Goal: Obtain resource: Download file/media

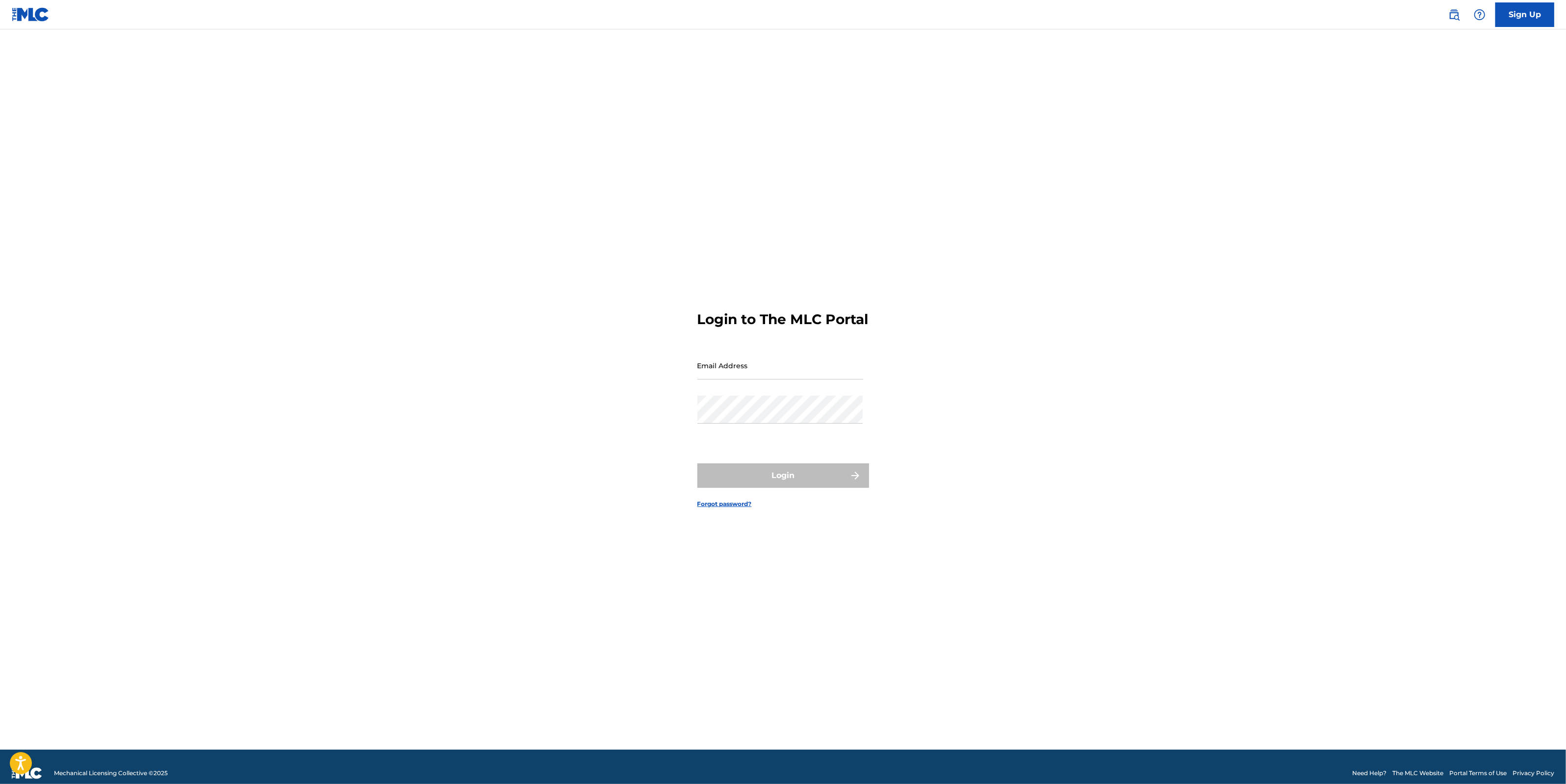
click at [802, 374] on input "Email Address" at bounding box center [780, 365] width 166 height 28
type input "[EMAIL_ADDRESS][DOMAIN_NAME]"
click at [764, 487] on button "Login" at bounding box center [783, 475] width 172 height 24
click at [761, 428] on input "Code" at bounding box center [780, 414] width 166 height 28
click at [755, 425] on input "Code" at bounding box center [780, 414] width 166 height 28
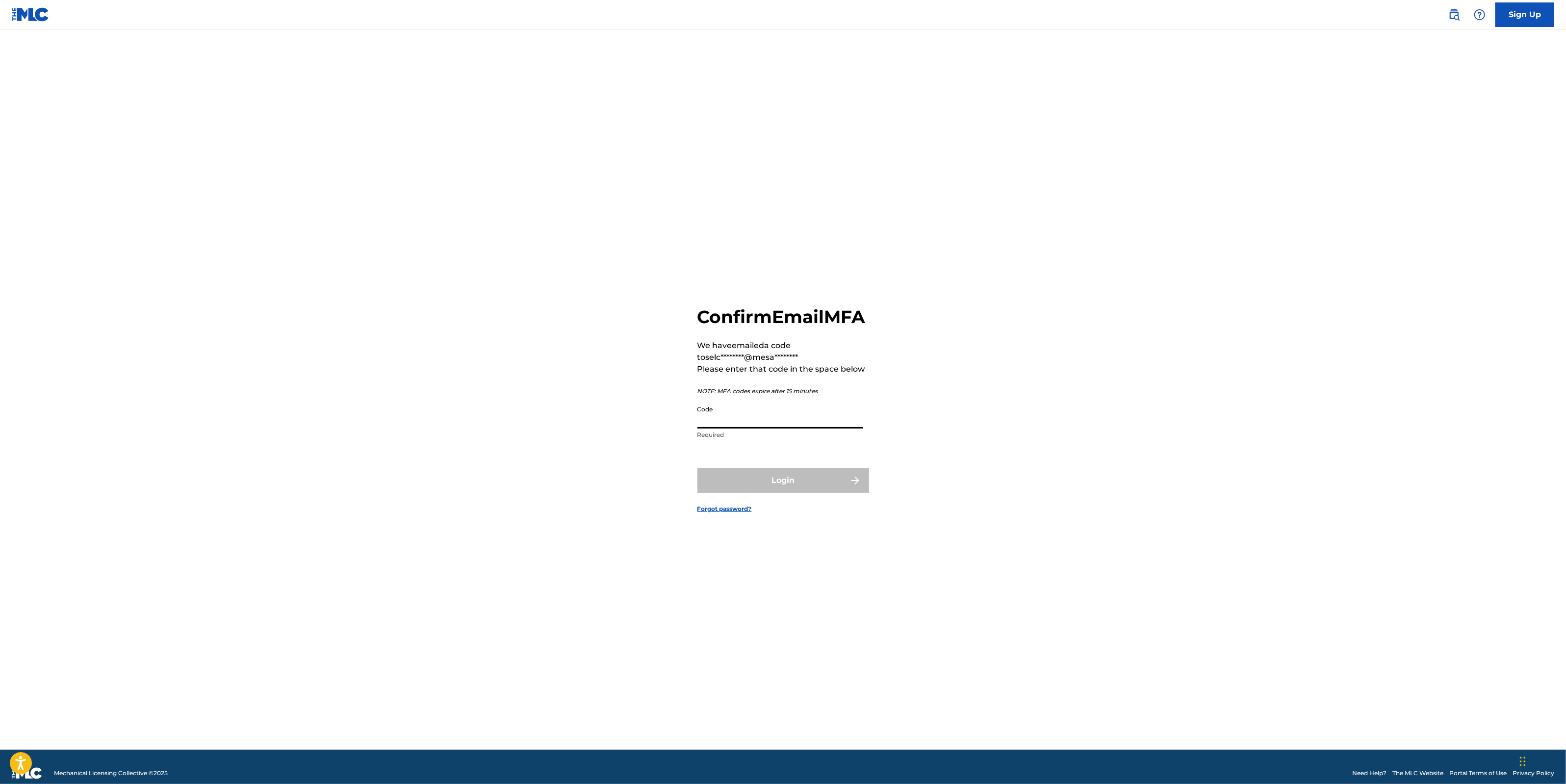
paste input "645729"
type input "645729"
click at [779, 489] on button "Login" at bounding box center [783, 480] width 172 height 24
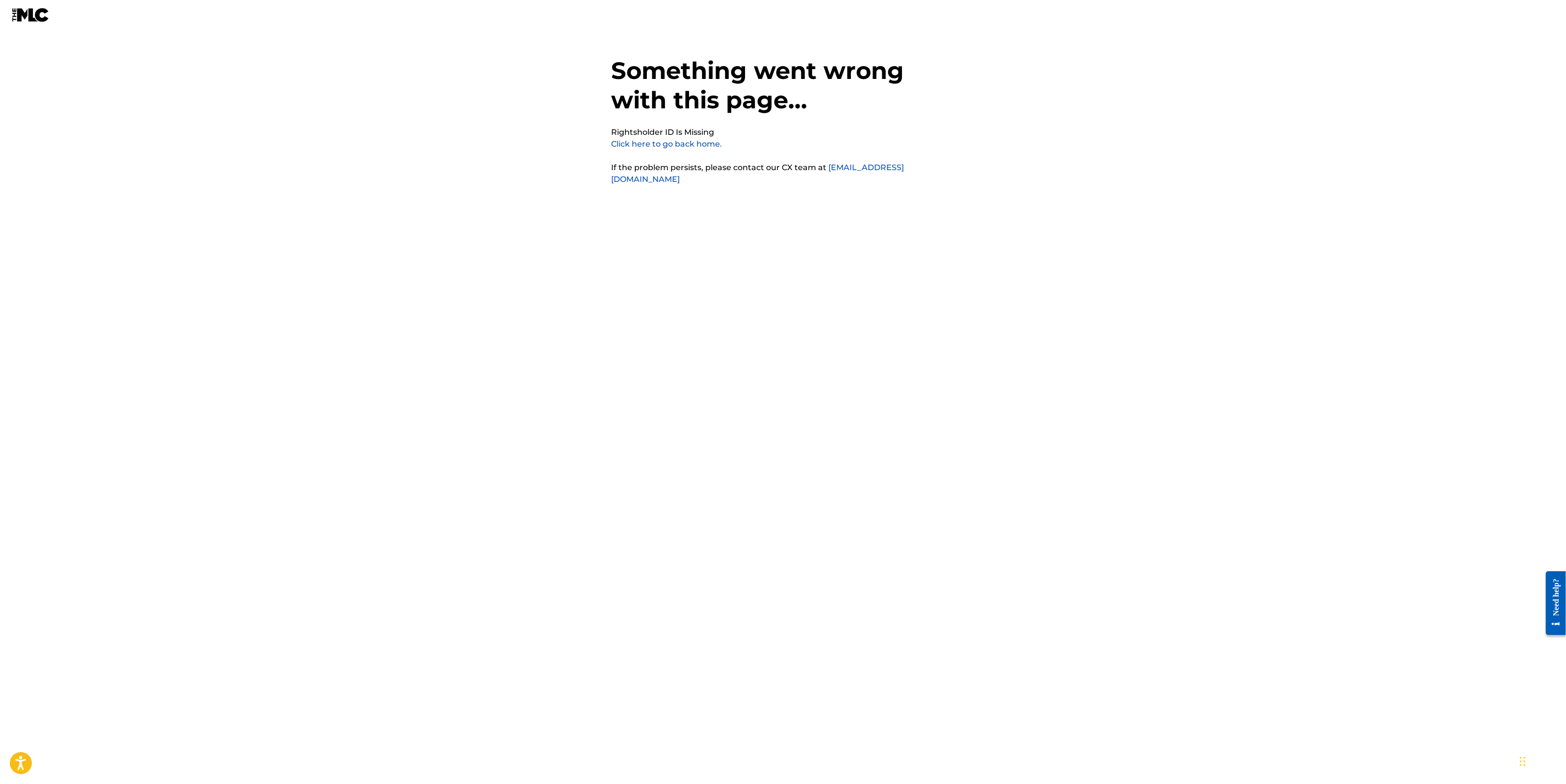
click at [669, 148] on link "Click here to go back home." at bounding box center [667, 144] width 111 height 9
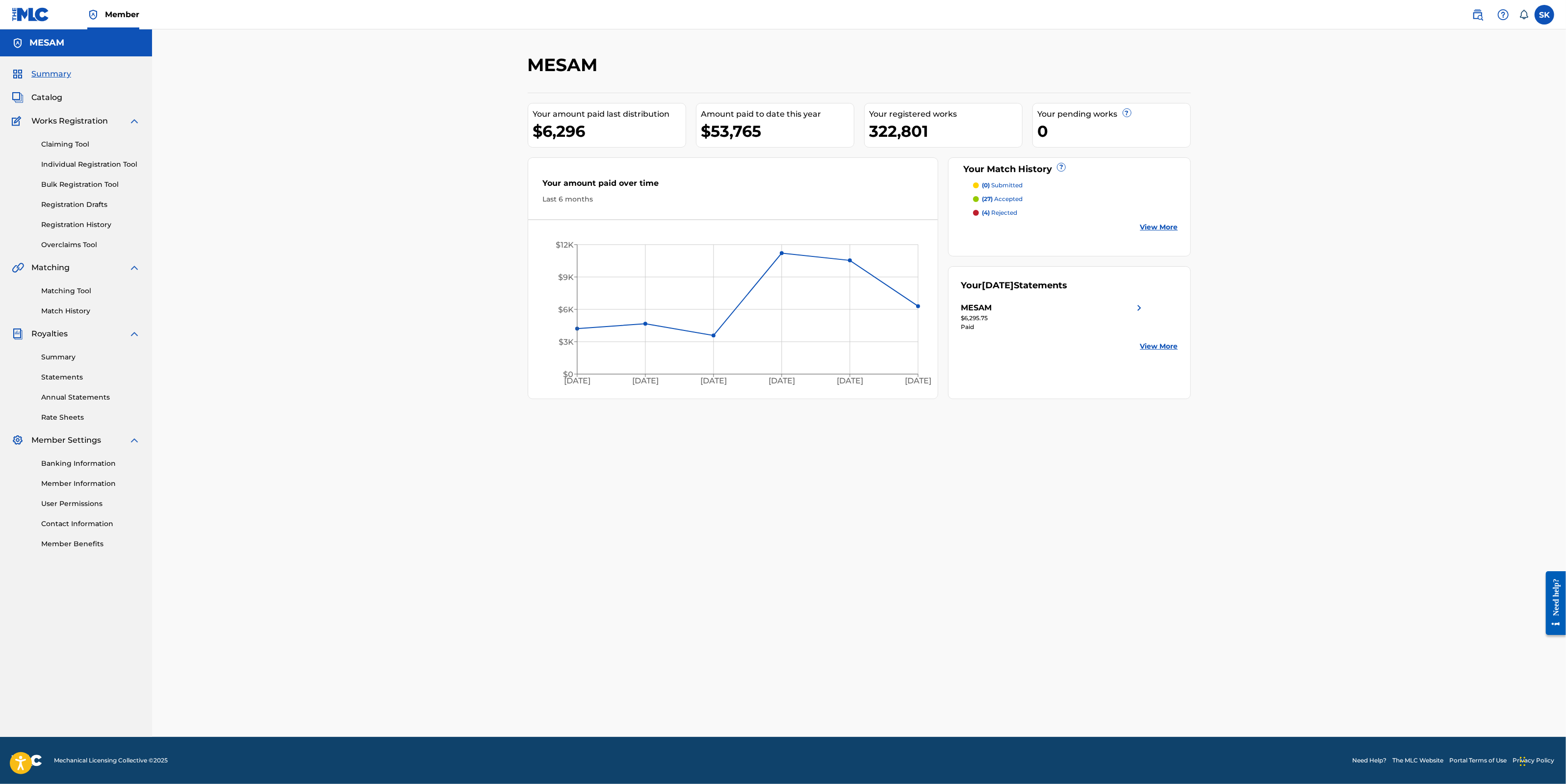
click at [52, 100] on span "Catalog" at bounding box center [47, 97] width 31 height 12
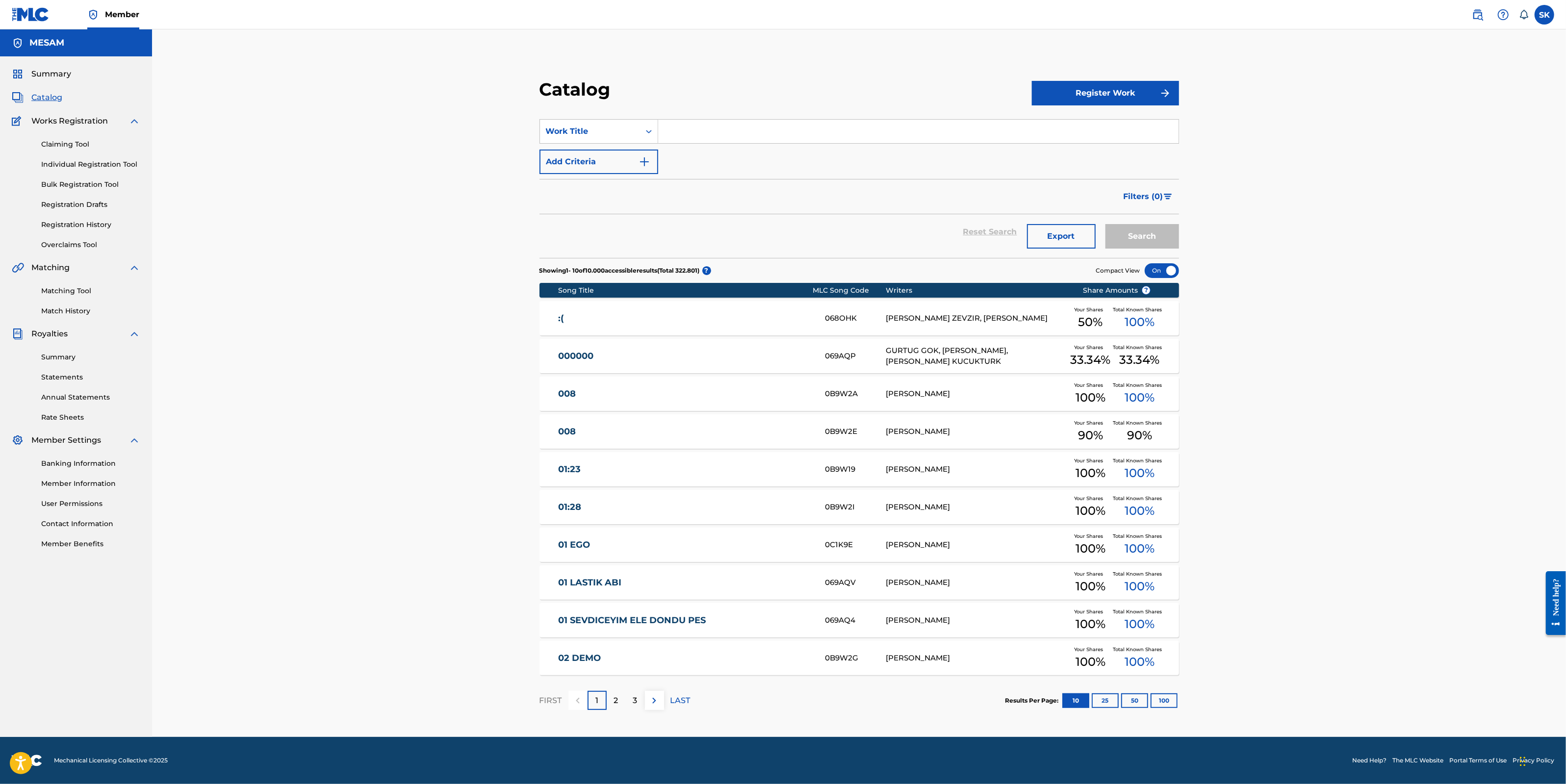
click at [1540, 16] on label at bounding box center [1544, 15] width 20 height 20
click at [1544, 15] on input "SK Selçuk Kural selcuk.kural@mesam.org.tr Notification Preferences Profile Log …" at bounding box center [1544, 15] width 0 height 0
click at [1478, 11] on img at bounding box center [1477, 14] width 12 height 12
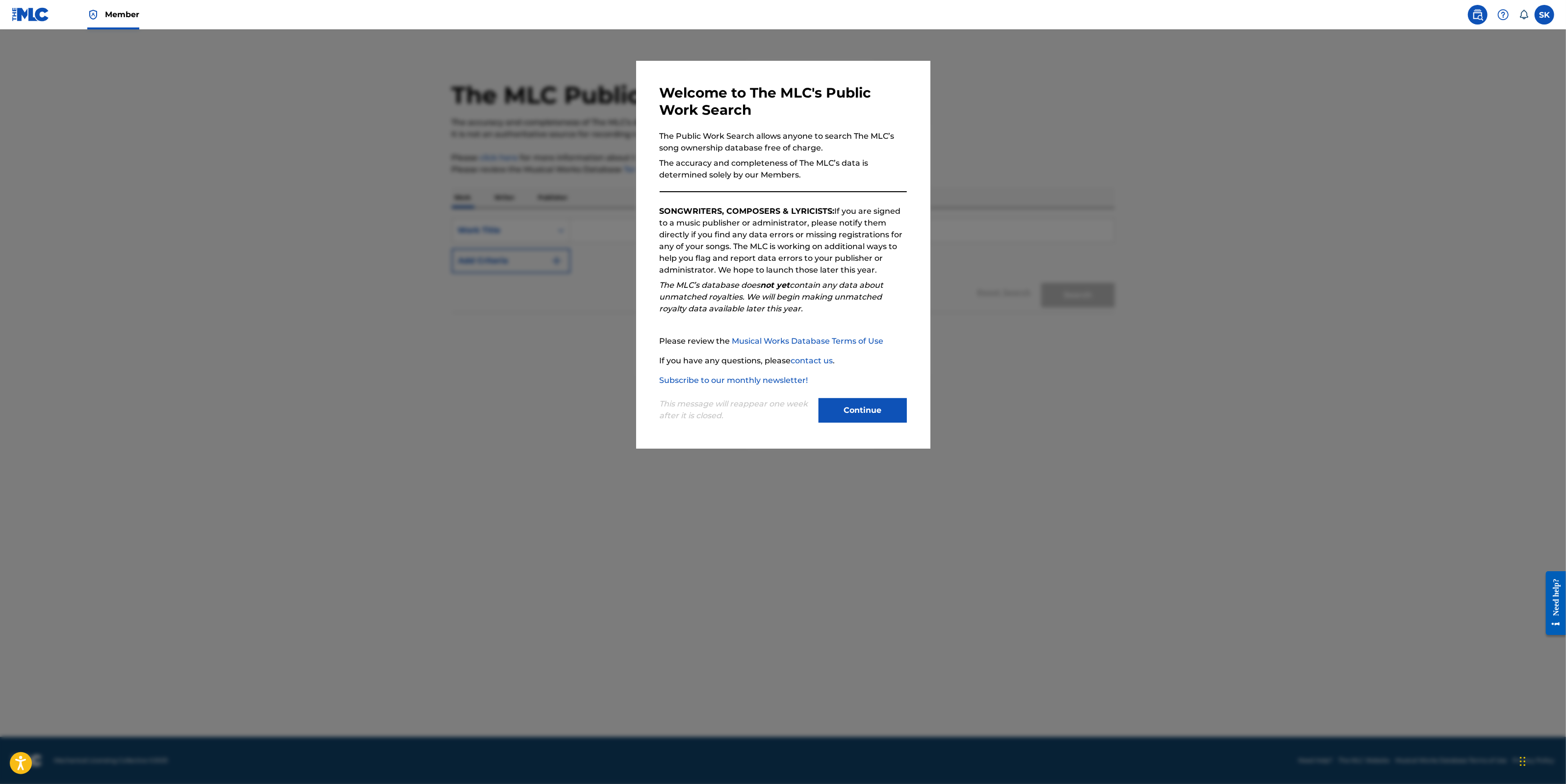
click at [873, 414] on button "Continue" at bounding box center [863, 410] width 88 height 24
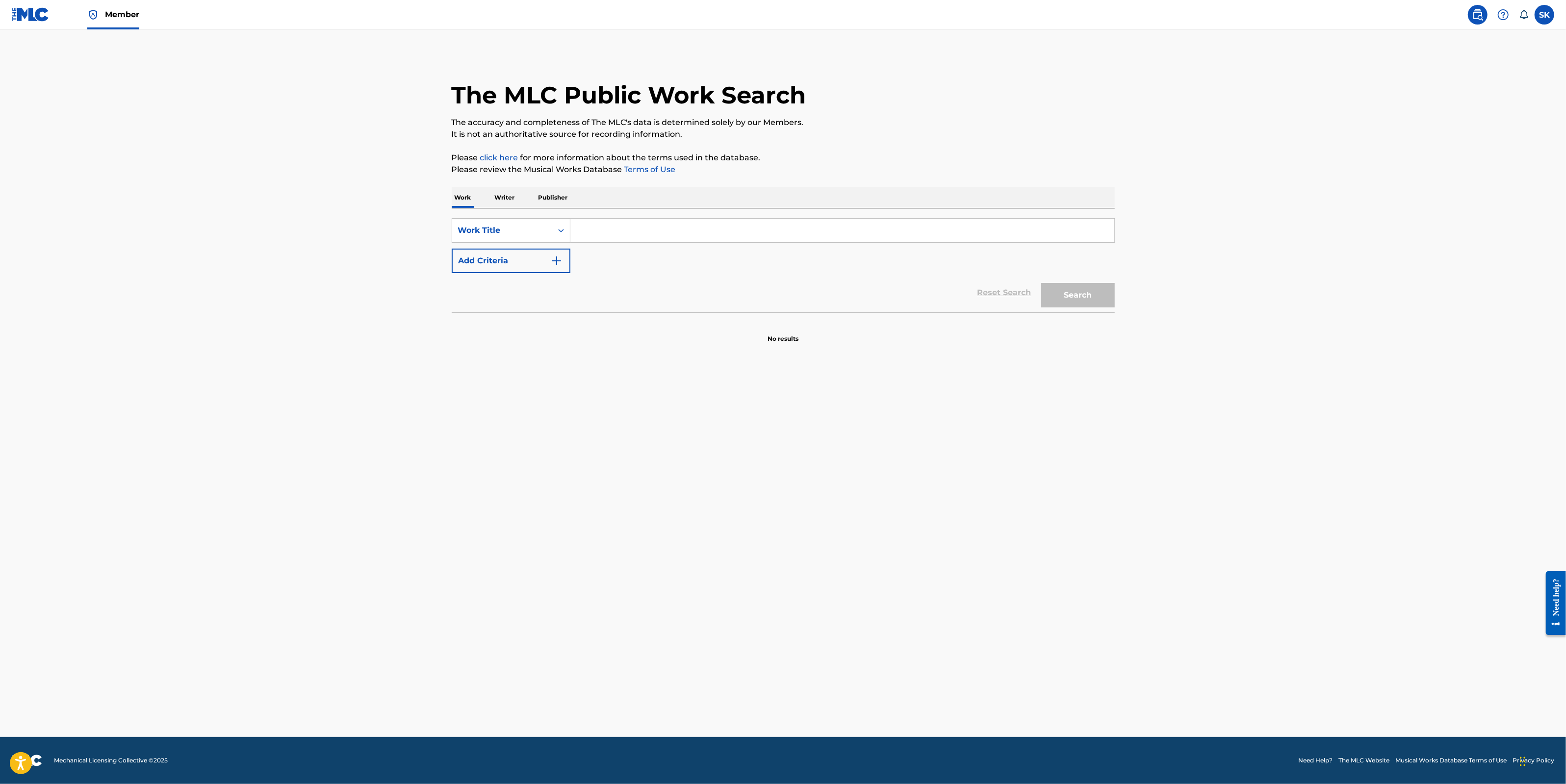
click at [1530, 14] on div "SK SK Selçuk Kural selcuk.kural@mesam.org.tr Notification Preferences Profile L…" at bounding box center [1508, 15] width 92 height 20
click at [1527, 14] on icon at bounding box center [1524, 15] width 10 height 10
click at [1172, 45] on main "The MLC Public Work Search The accuracy and completeness of The MLC's data is d…" at bounding box center [783, 383] width 1566 height 708
click at [118, 19] on span "Member" at bounding box center [122, 14] width 34 height 11
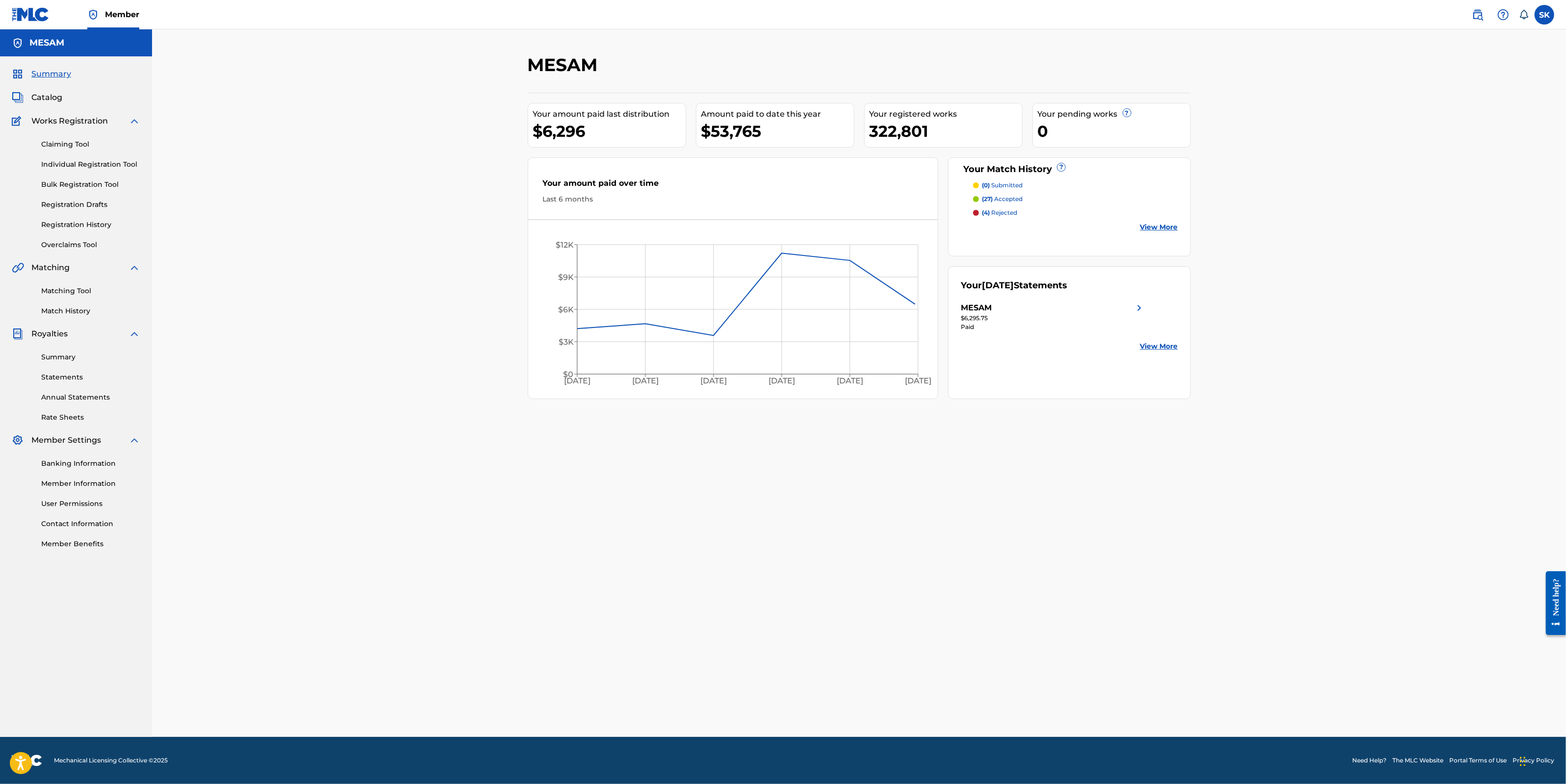
click at [54, 98] on span "Catalog" at bounding box center [47, 97] width 31 height 12
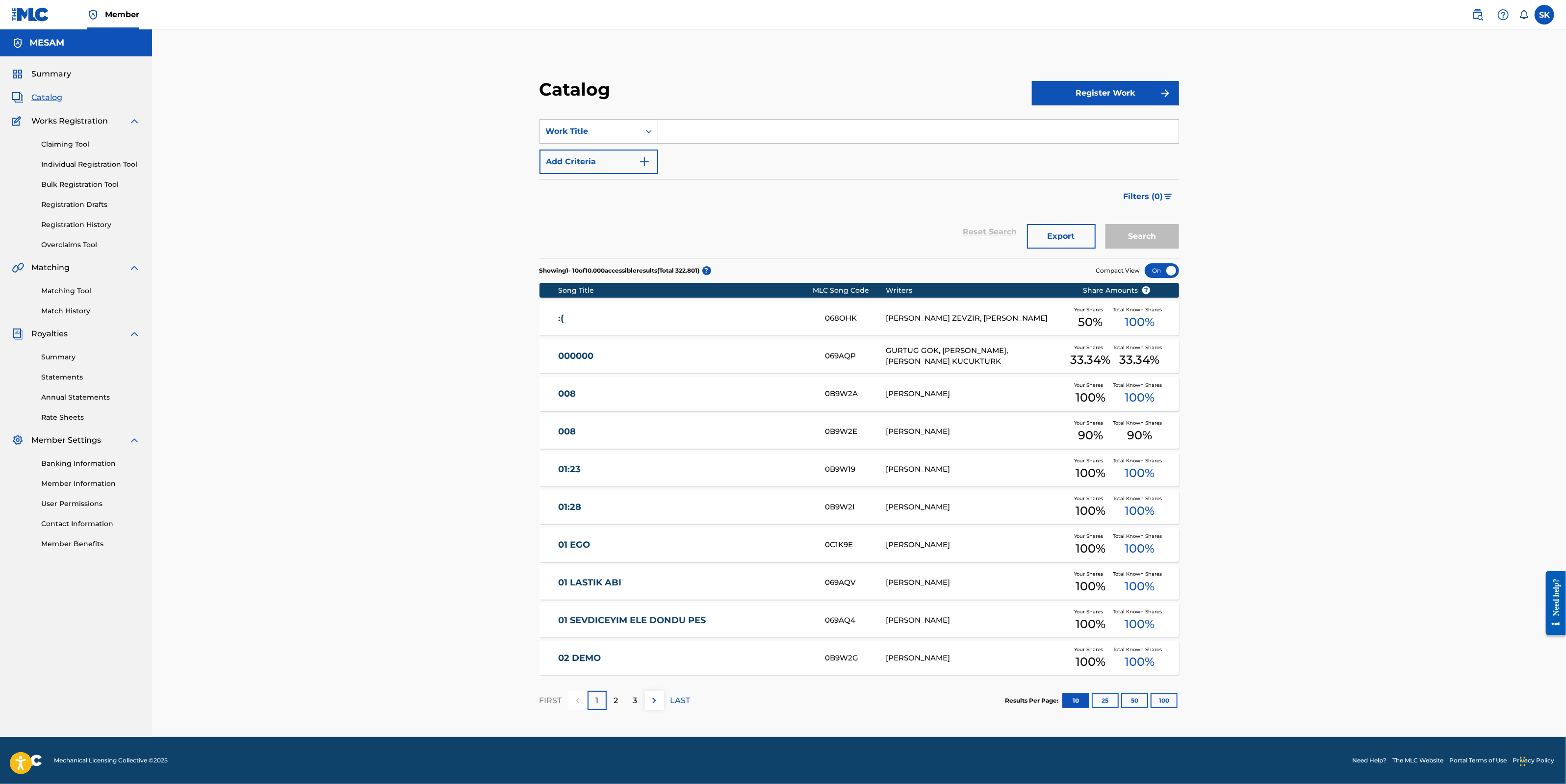
click at [1059, 236] on button "Export" at bounding box center [1061, 236] width 68 height 24
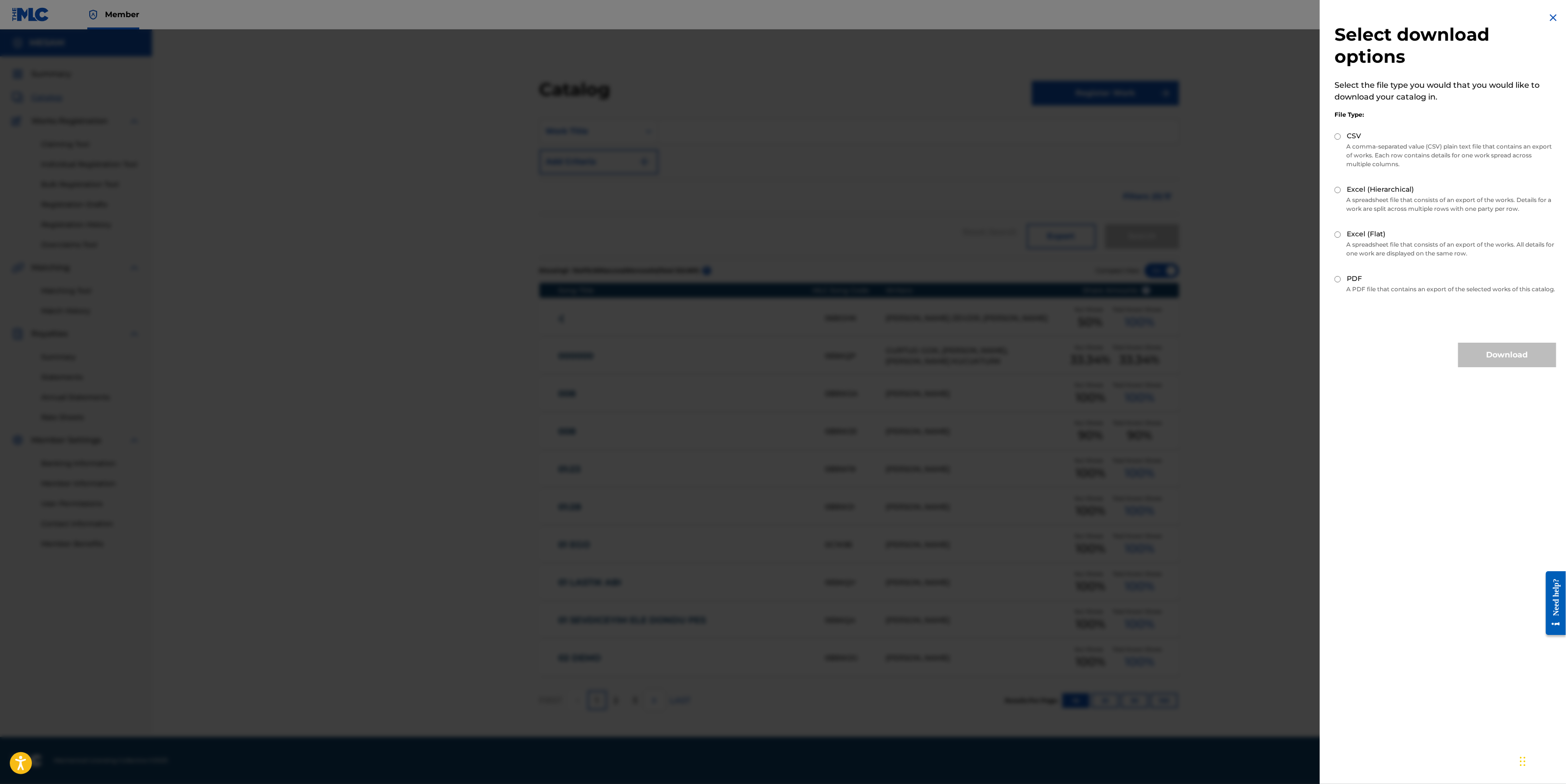
click at [1339, 136] on input "CSV" at bounding box center [1338, 136] width 6 height 6
radio input "true"
click at [1505, 361] on button "Download" at bounding box center [1507, 354] width 98 height 24
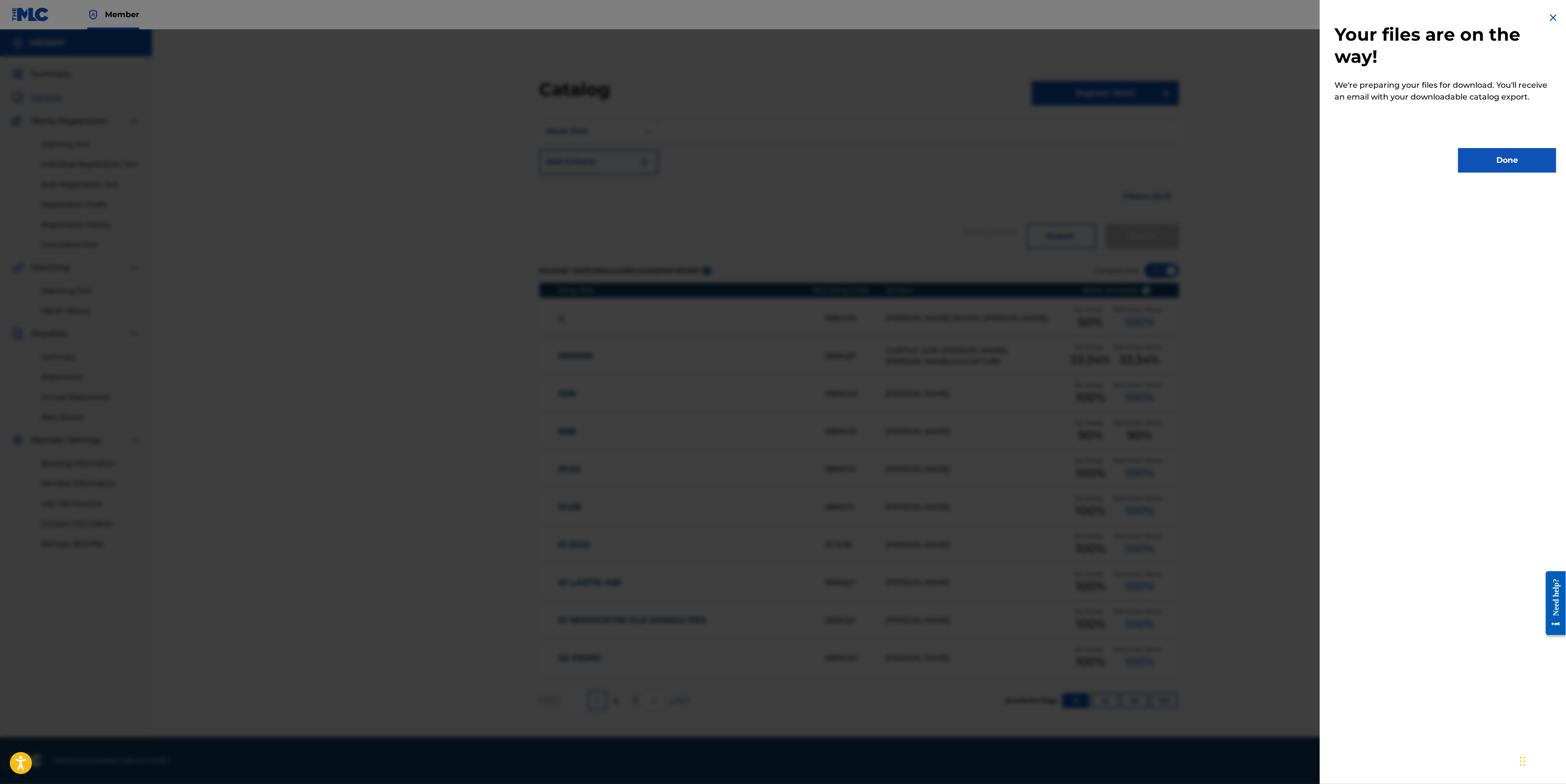
click at [1503, 166] on button "Done" at bounding box center [1507, 160] width 98 height 24
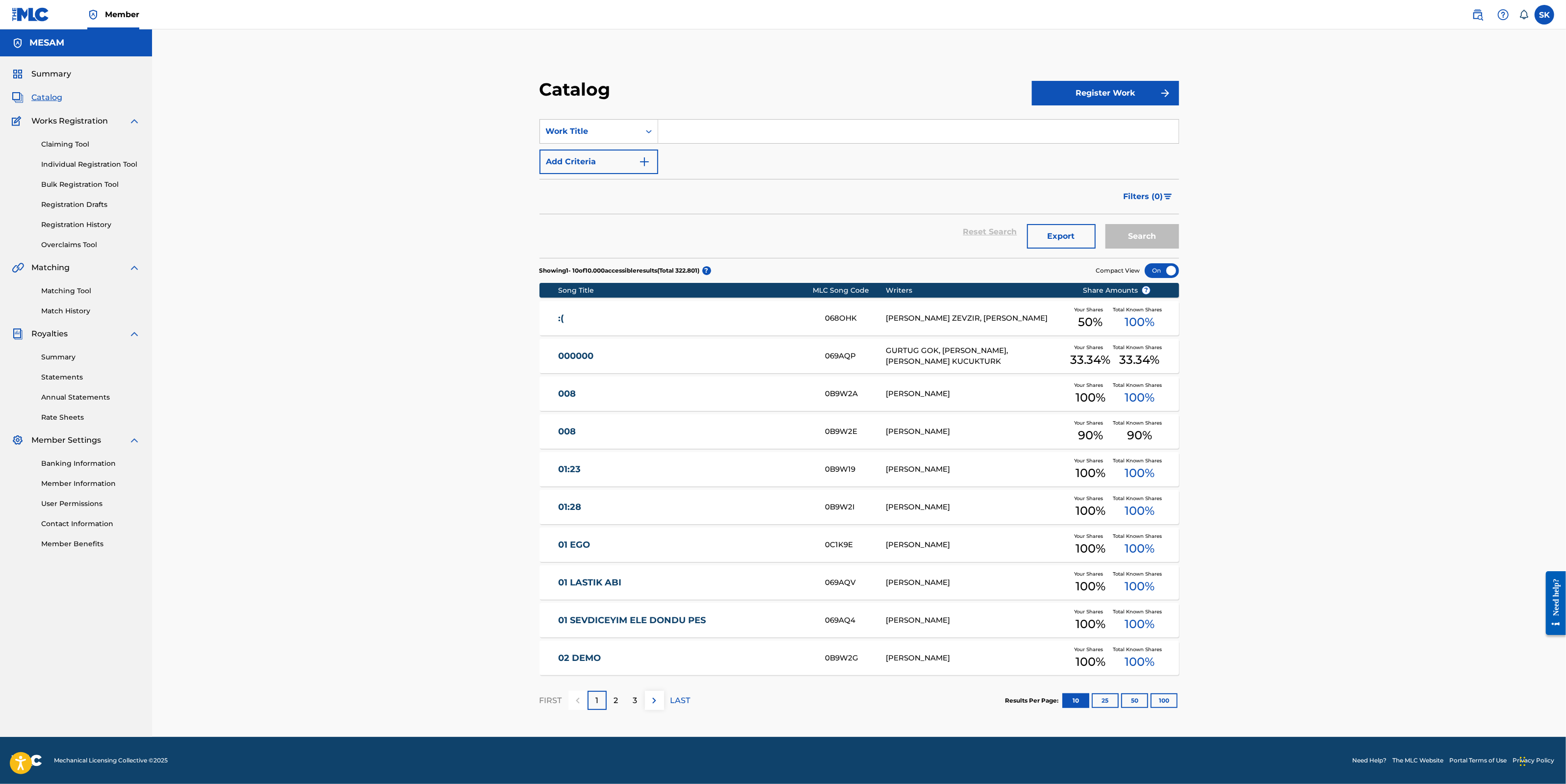
click at [754, 330] on div ":( 068OHK MERT BERKAY ZEVZIR, BORAT BERKIN LALELI Your Shares 50 % Total Known …" at bounding box center [859, 318] width 639 height 34
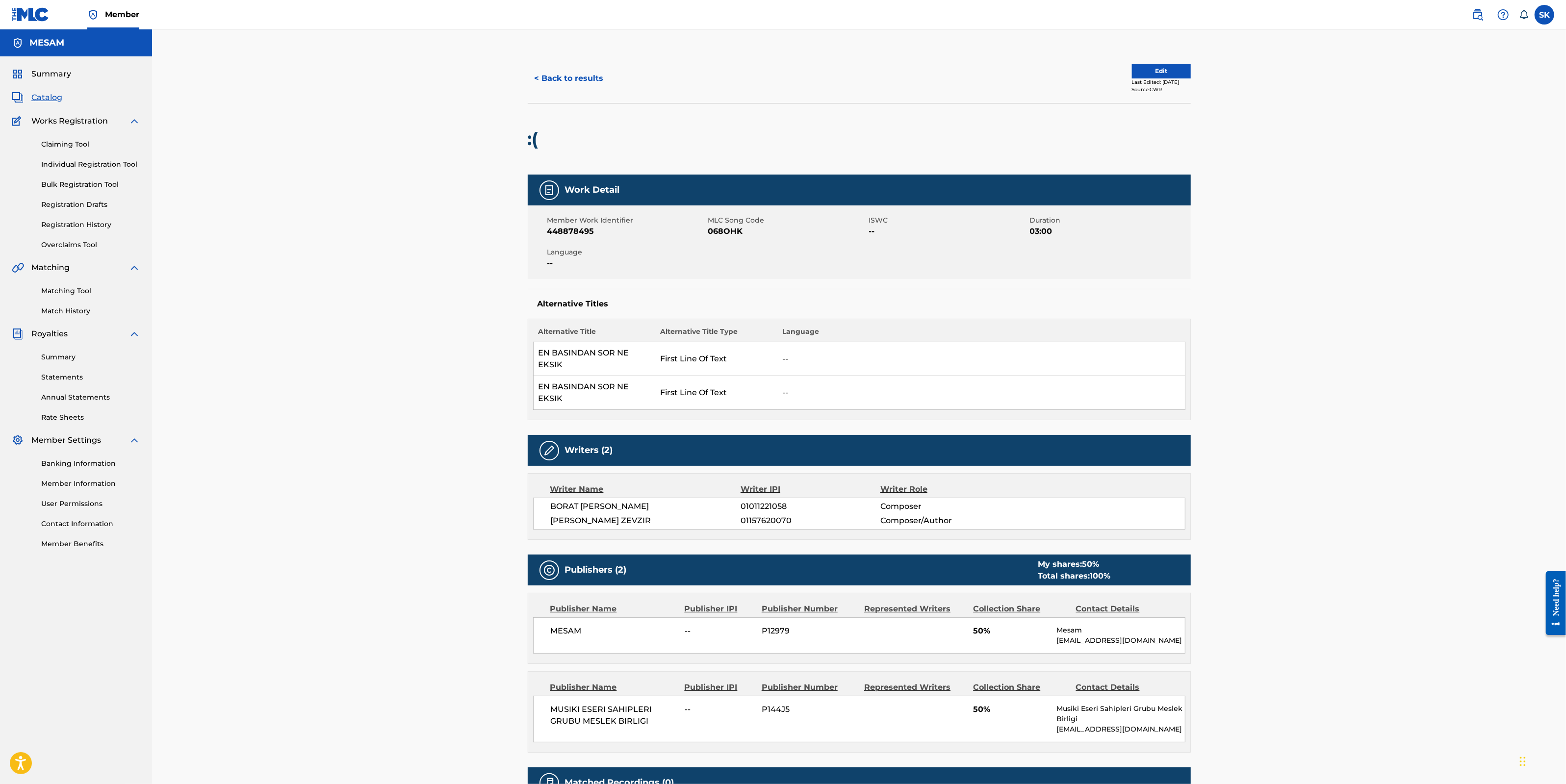
click at [738, 231] on span "068OHK" at bounding box center [787, 231] width 159 height 12
click at [735, 259] on div "Member Work Identifier 448878495 MLC Song Code 068OHK ISWC -- Duration 03:00 La…" at bounding box center [859, 242] width 663 height 73
click at [1355, 207] on div "< Back to results Edit Last Edited: May 19, 2025 Source: CWR :( Work Detail Mem…" at bounding box center [858, 449] width 1414 height 839
click at [47, 101] on span "Catalog" at bounding box center [47, 97] width 31 height 12
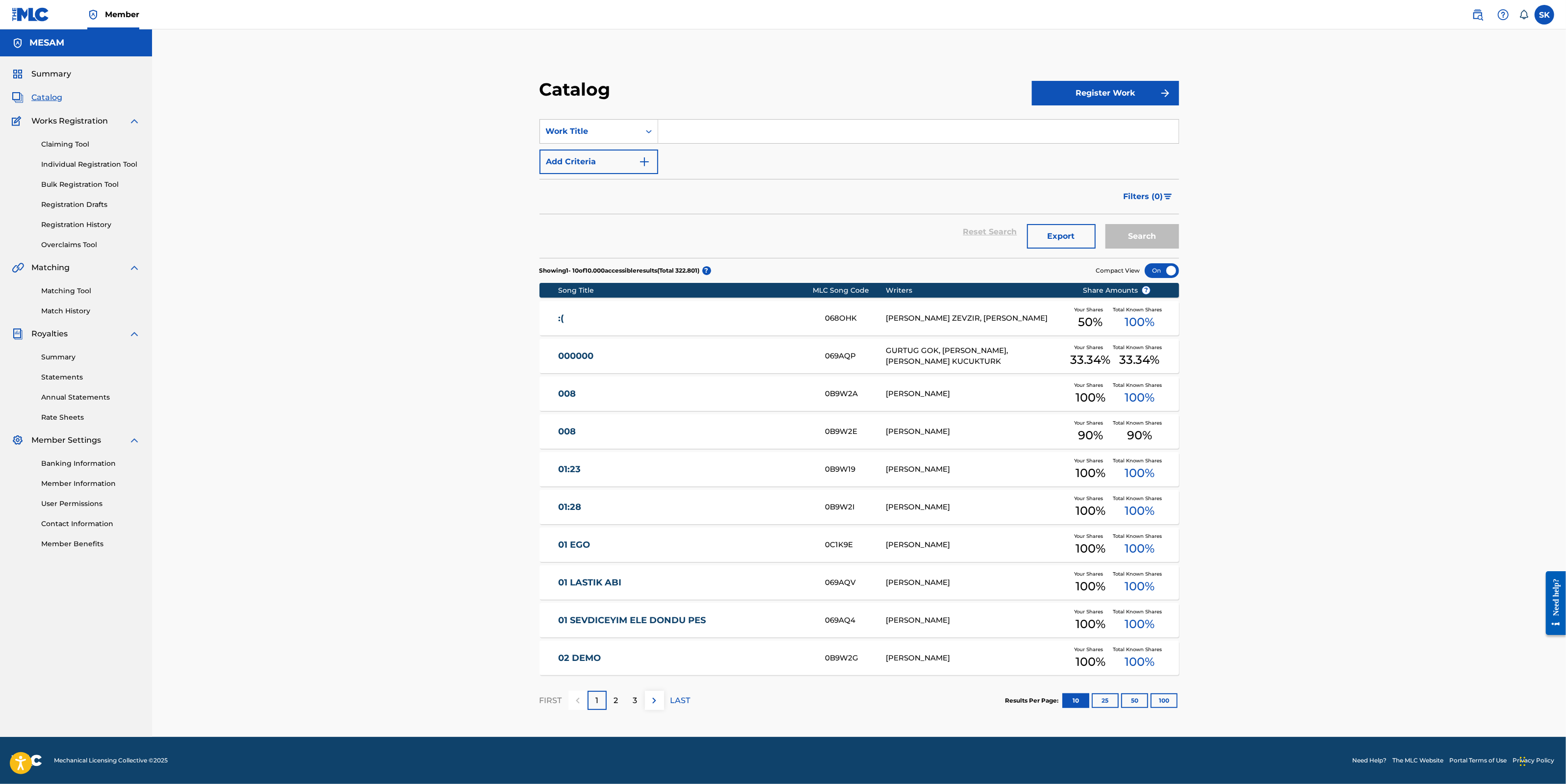
click at [1548, 14] on label at bounding box center [1544, 15] width 20 height 20
click at [1544, 15] on input "SK Selçuk Kural selcuk.kural@mesam.org.tr Notification Preferences Profile Log …" at bounding box center [1544, 15] width 0 height 0
click at [1522, 13] on icon at bounding box center [1524, 15] width 10 height 10
click at [1478, 18] on img at bounding box center [1477, 14] width 12 height 12
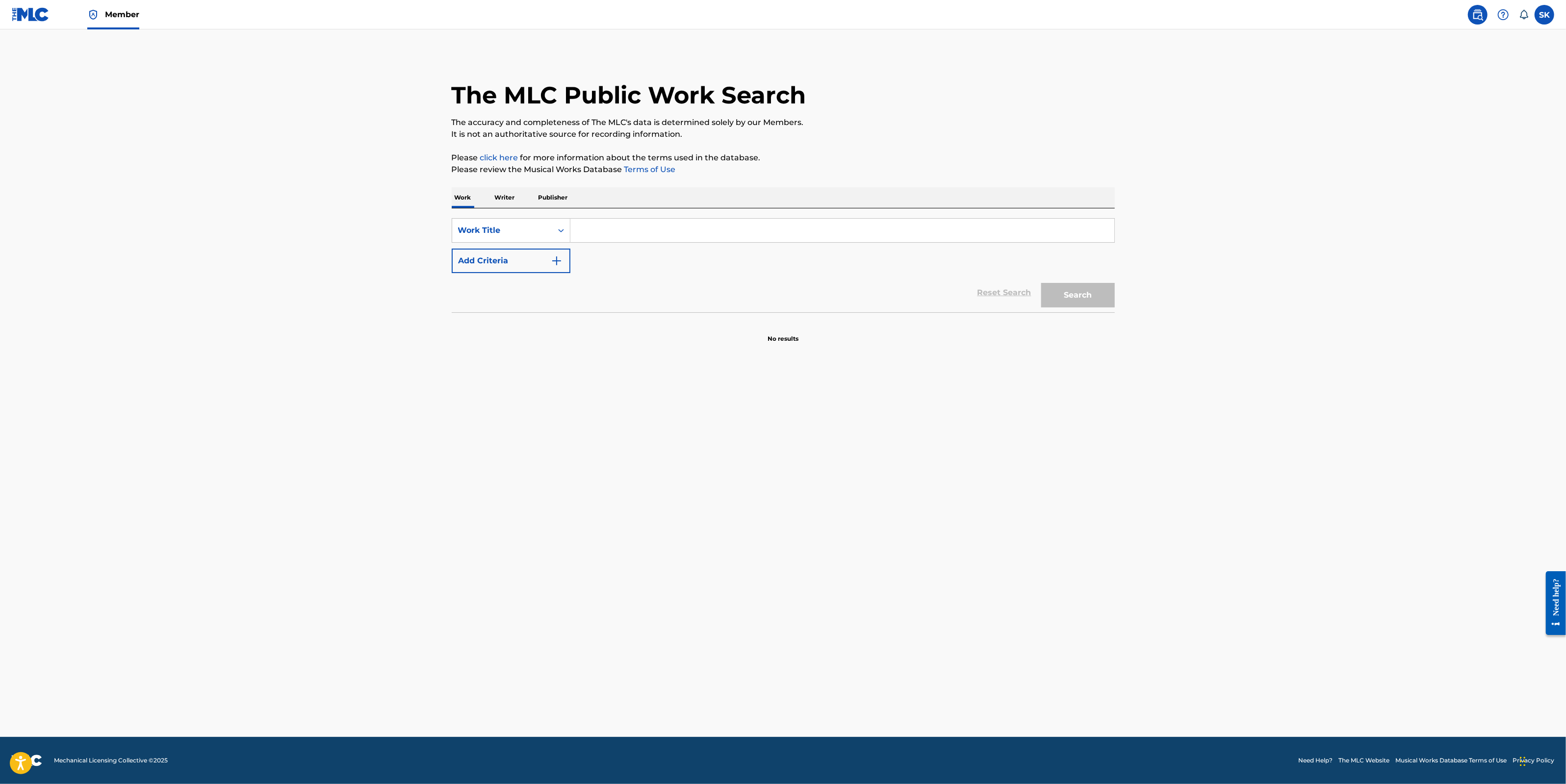
click at [35, 17] on img at bounding box center [30, 14] width 38 height 14
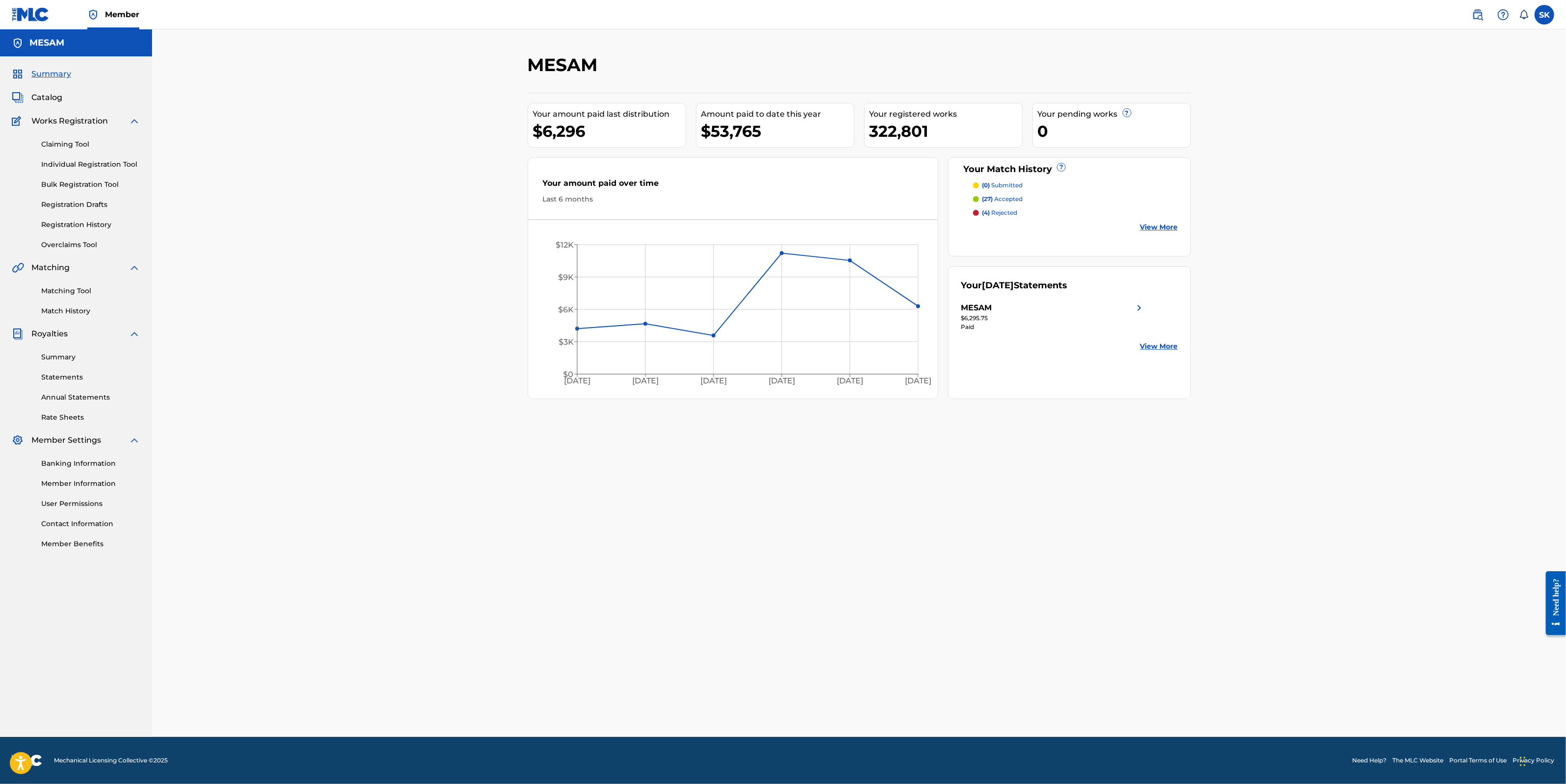
click at [1293, 124] on div "MESAM Your amount paid last distribution $6,296 Amount paid to date this year $…" at bounding box center [858, 383] width 1414 height 708
click at [1273, 156] on div "MESAM Your amount paid last distribution $6,296 Amount paid to date this year $…" at bounding box center [858, 383] width 1414 height 708
click at [1279, 213] on div "MESAM Your amount paid last distribution $6,296 Amount paid to date this year $…" at bounding box center [858, 383] width 1414 height 708
click at [456, 167] on div "MESAM Your amount paid last distribution $6,296 Amount paid to date this year $…" at bounding box center [858, 383] width 1414 height 708
click at [57, 95] on span "Catalog" at bounding box center [47, 97] width 31 height 12
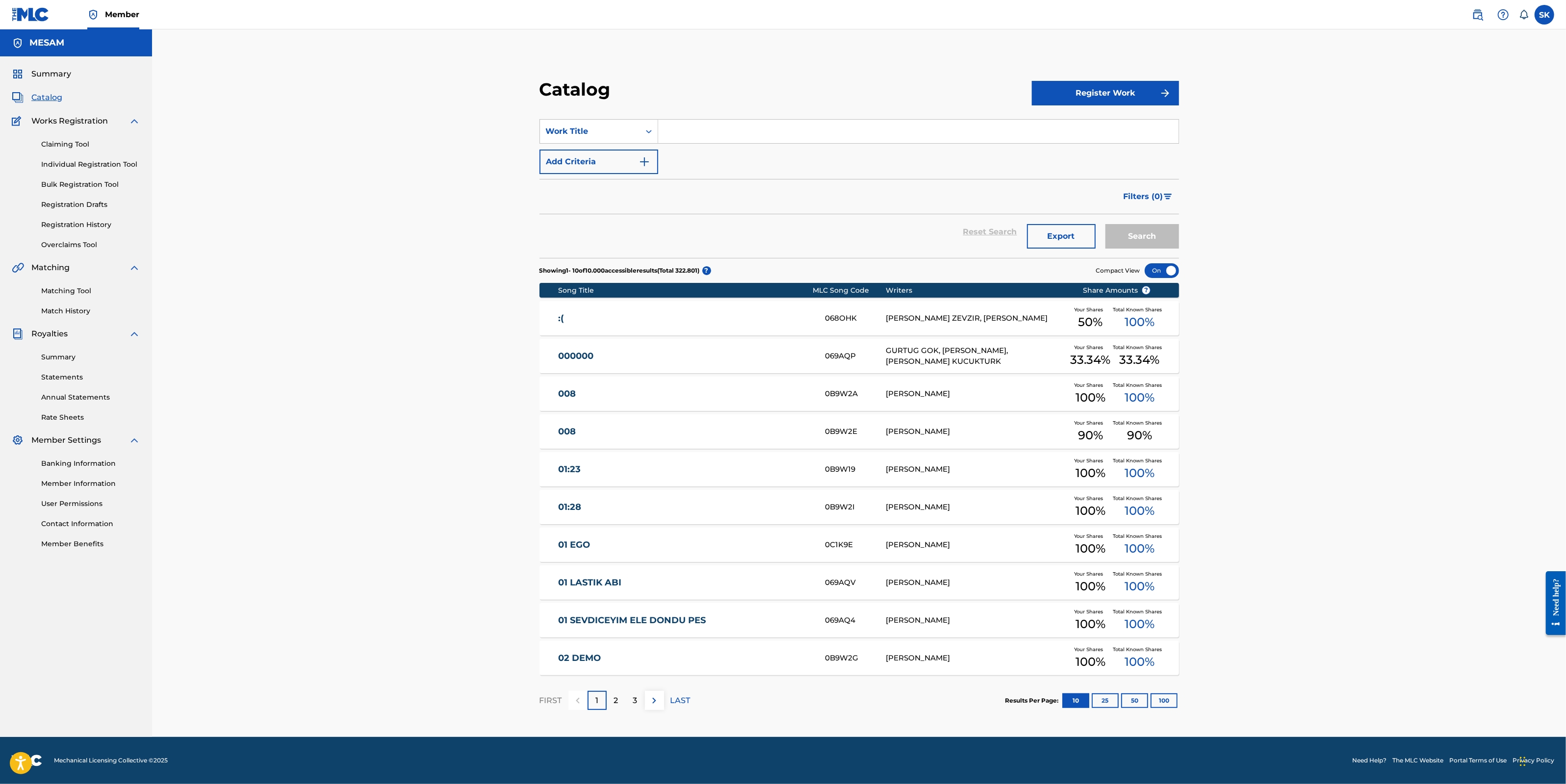
click at [1399, 212] on div "Catalog Register Work SearchWithCriteriab80ba08e-1a41-4607-9714-3d5330dcde27 Wo…" at bounding box center [858, 383] width 1414 height 708
click at [1337, 173] on div "Catalog Register Work SearchWithCriteriab80ba08e-1a41-4607-9714-3d5330dcde27 Wo…" at bounding box center [858, 383] width 1414 height 708
